Goal: Navigation & Orientation: Find specific page/section

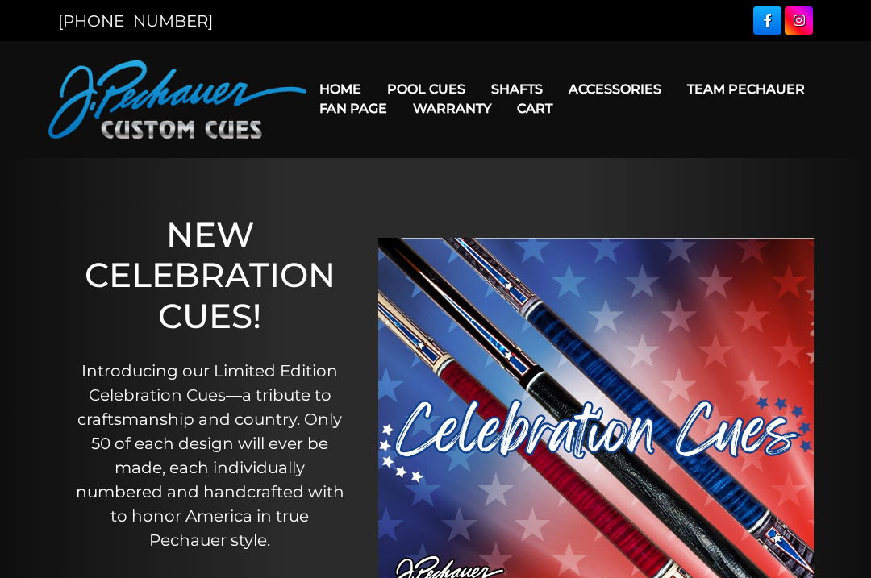
click at [519, 169] on link "Pro Series (R) – NEW" at bounding box center [475, 158] width 198 height 23
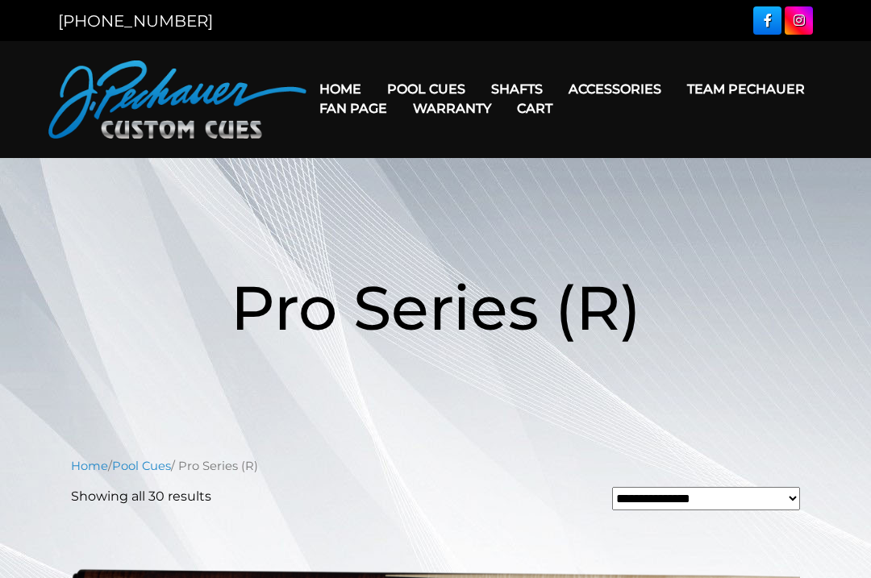
click at [482, 283] on link "Retired Cues" at bounding box center [475, 272] width 198 height 23
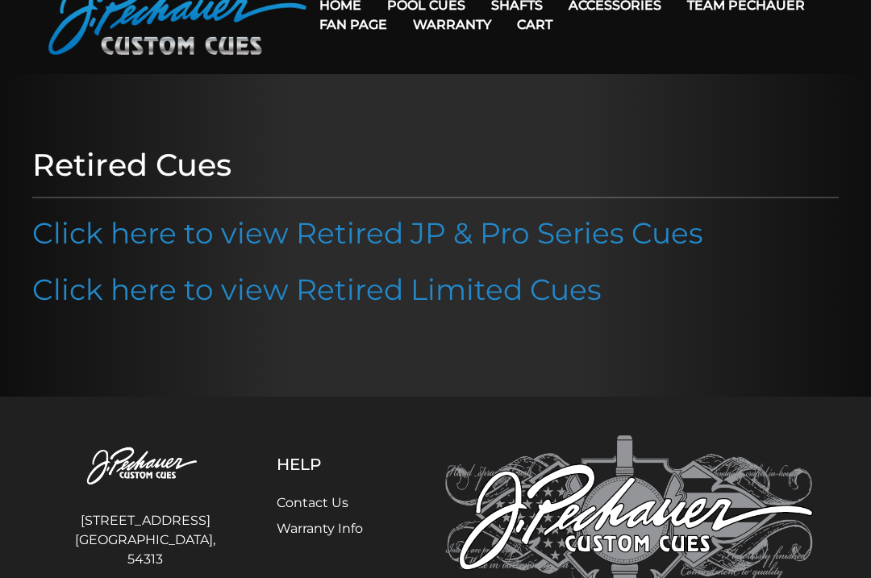
scroll to position [86, 0]
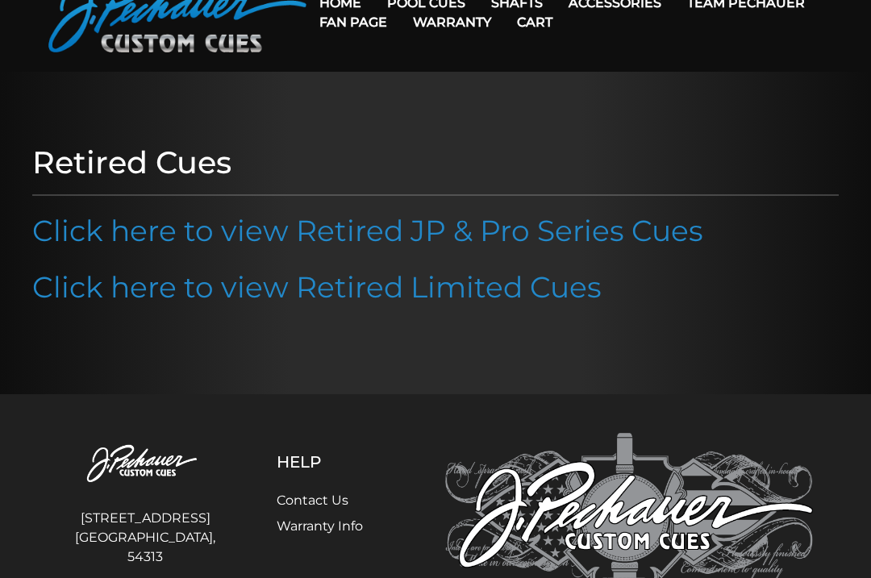
click at [548, 241] on link "Click here to view Retired JP & Pro Series Cues" at bounding box center [367, 230] width 671 height 35
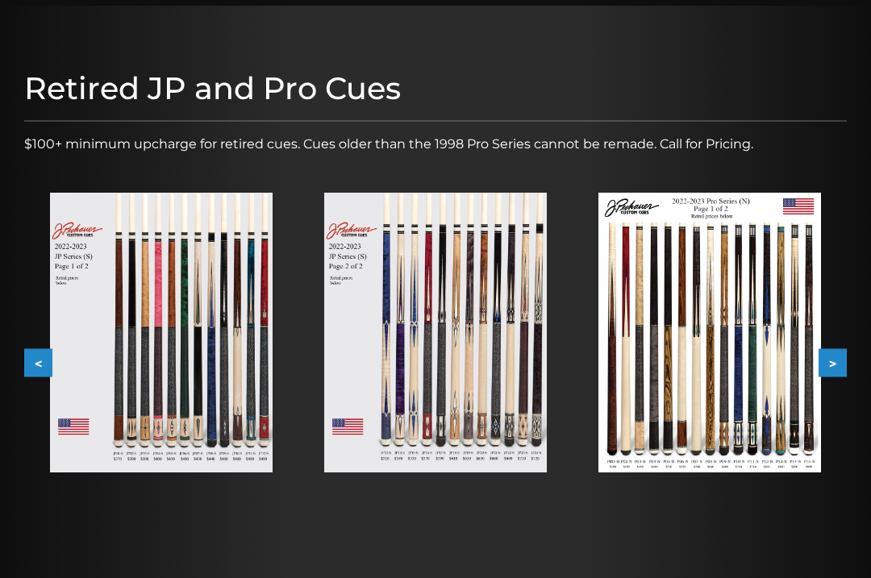
scroll to position [168, 0]
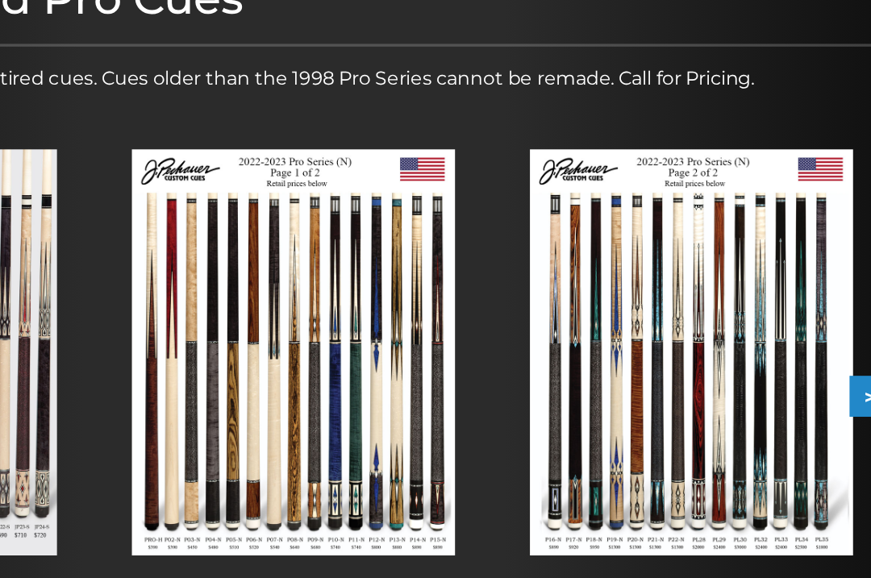
click at [598, 278] on img at bounding box center [709, 317] width 223 height 281
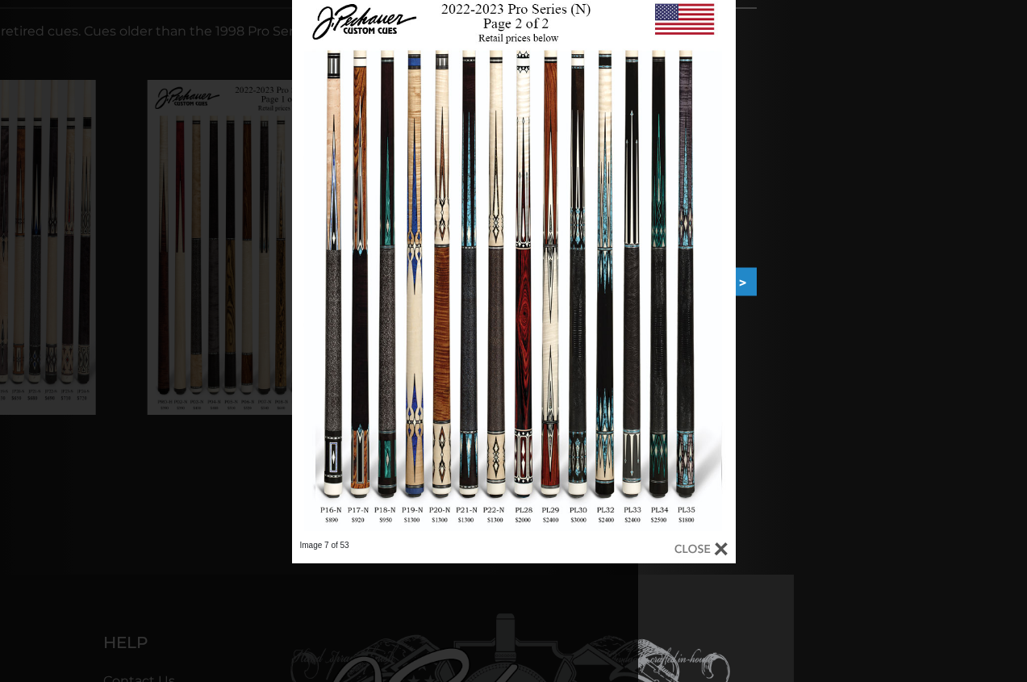
scroll to position [258, 233]
click at [707, 557] on link at bounding box center [700, 551] width 53 height 23
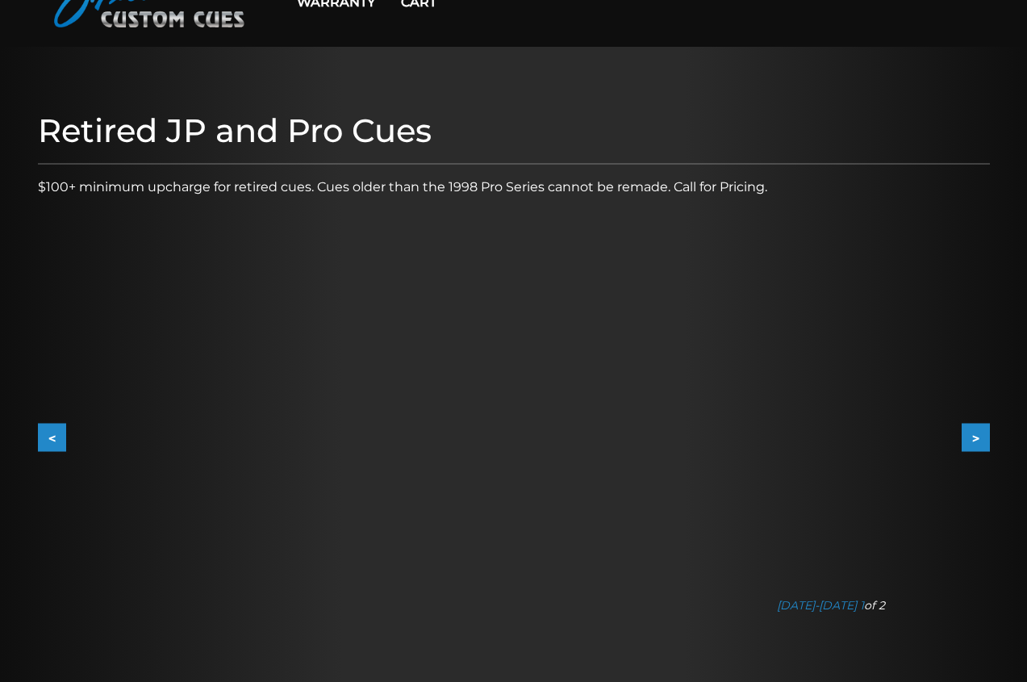
scroll to position [0, 0]
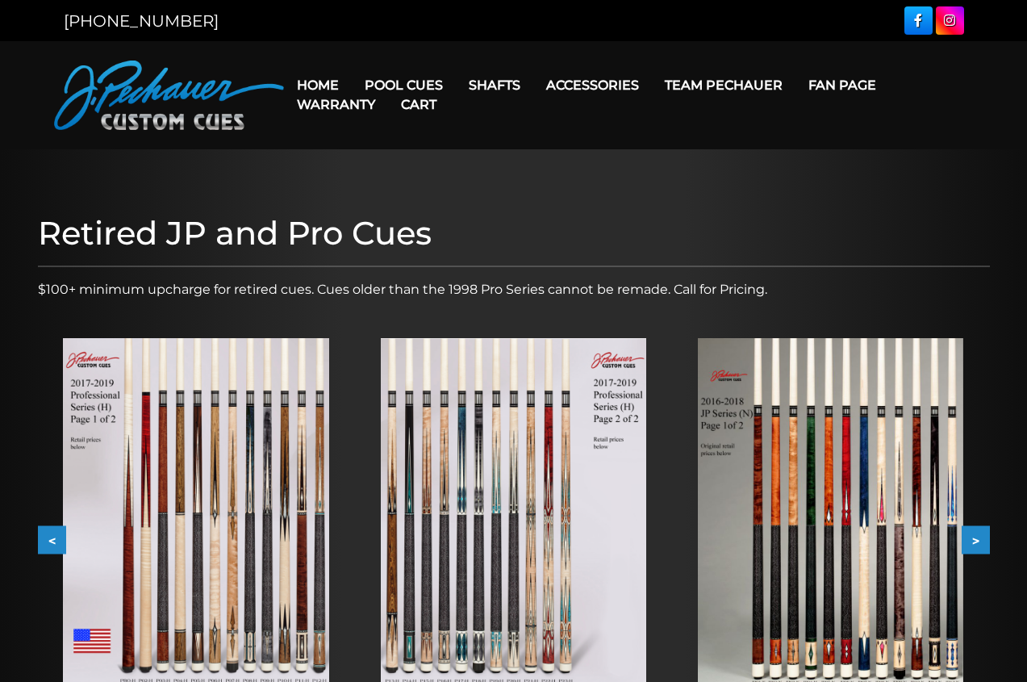
click at [655, 108] on link "Rogue 2 Carbon Fiber Shaft" at bounding box center [596, 108] width 278 height 23
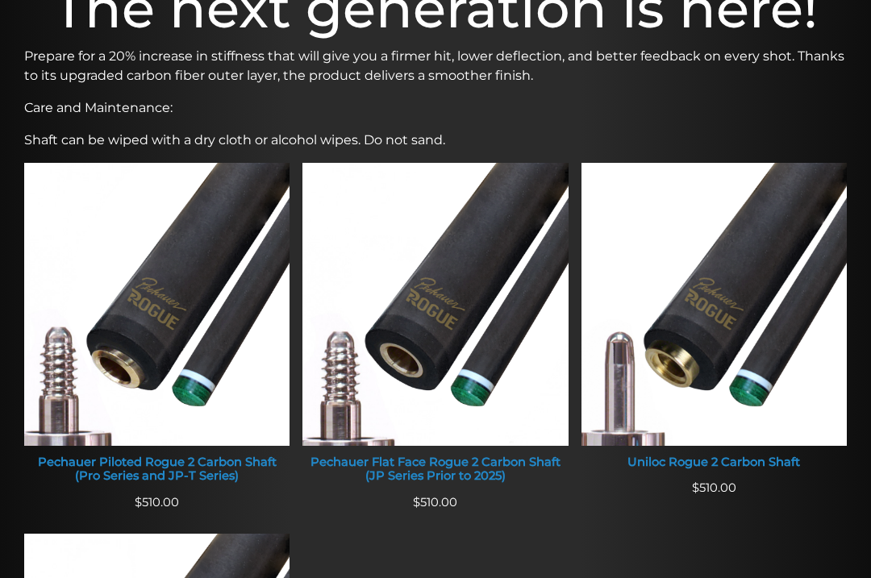
scroll to position [525, 0]
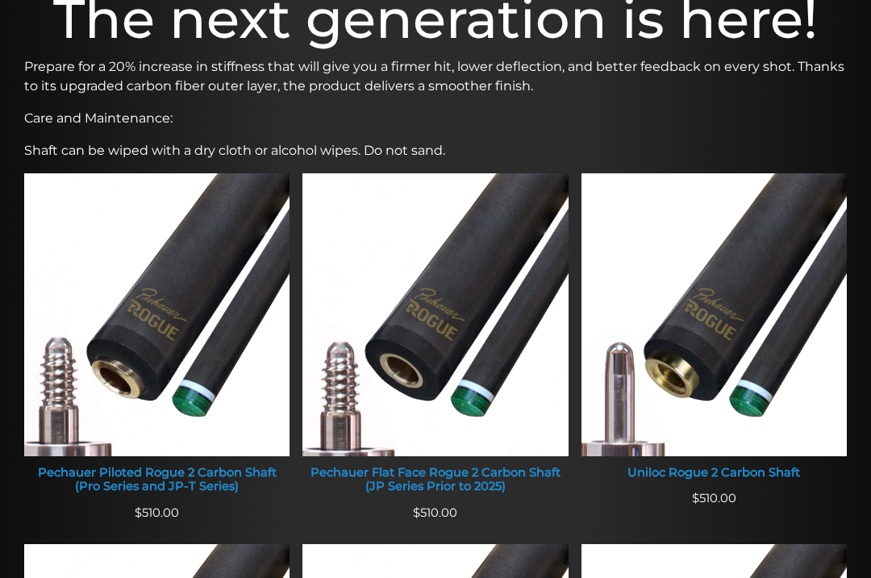
click at [227, 334] on img at bounding box center [156, 314] width 265 height 283
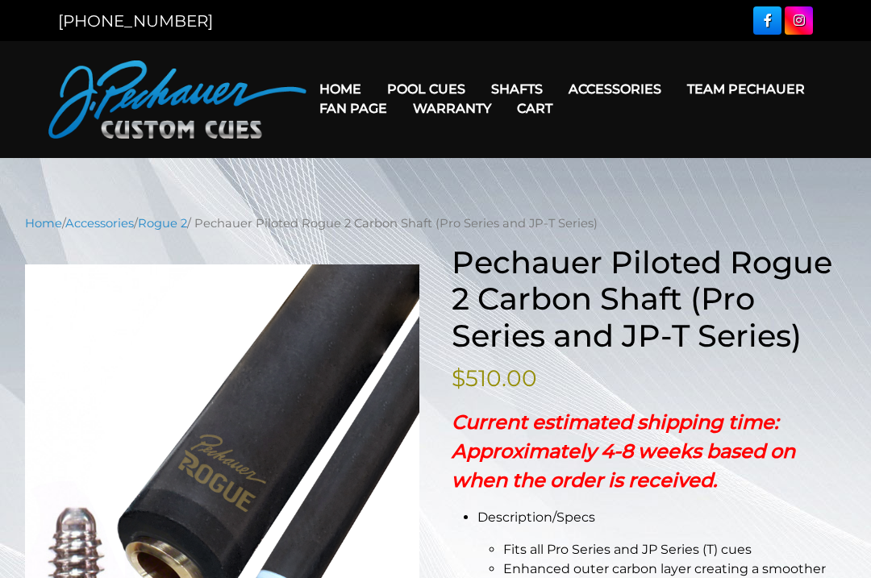
click at [693, 146] on link "Joint Protectors" at bounding box center [644, 134] width 174 height 23
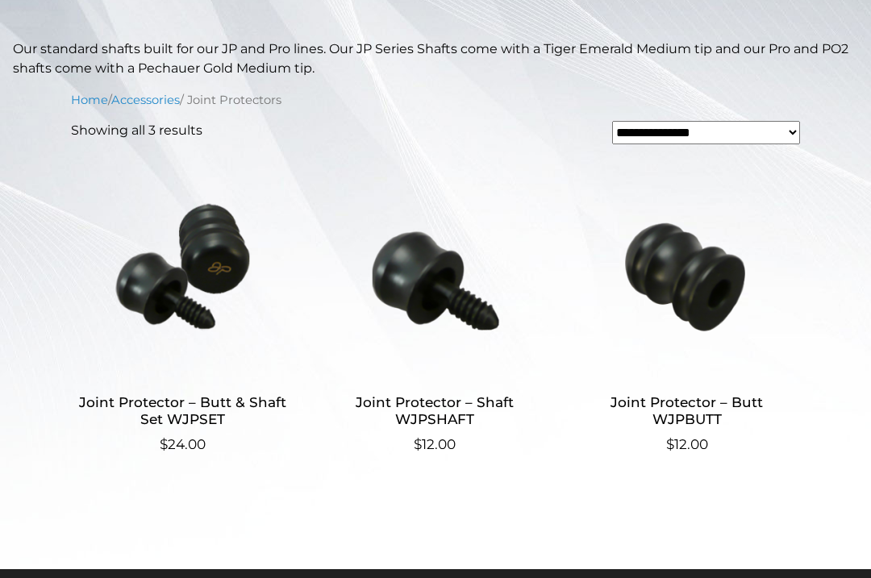
scroll to position [356, 0]
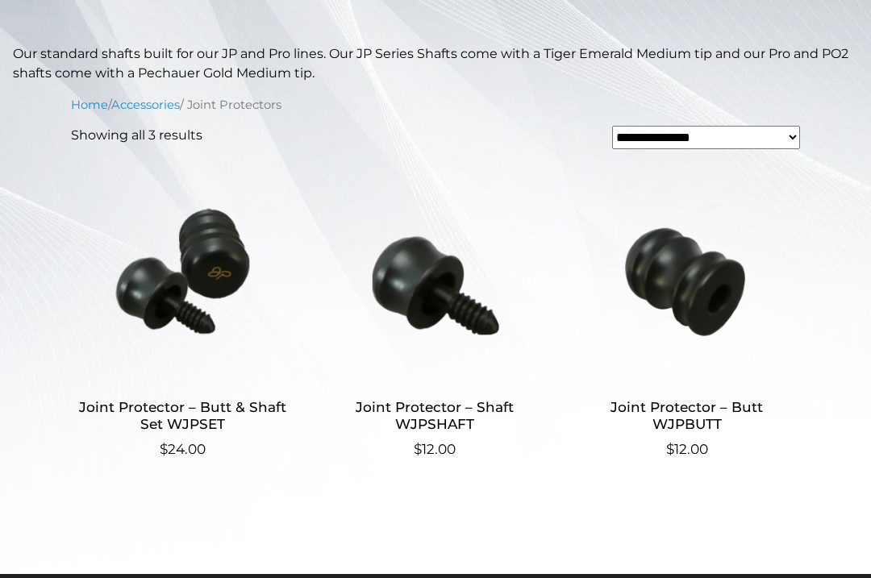
click at [195, 327] on img at bounding box center [183, 272] width 224 height 218
